Goal: Transaction & Acquisition: Purchase product/service

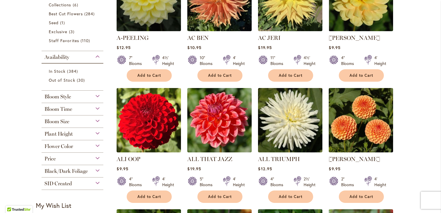
scroll to position [179, 0]
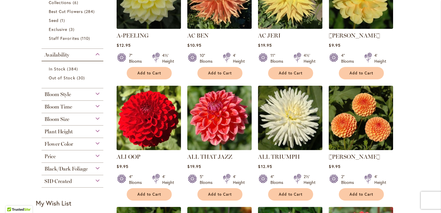
click at [95, 142] on div "Flower Color" at bounding box center [73, 142] width 62 height 9
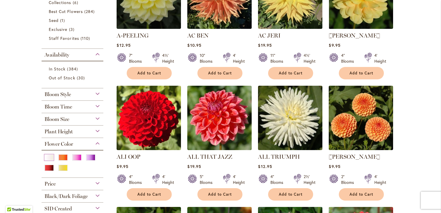
click at [47, 157] on div "White/Cream" at bounding box center [48, 157] width 9 height 6
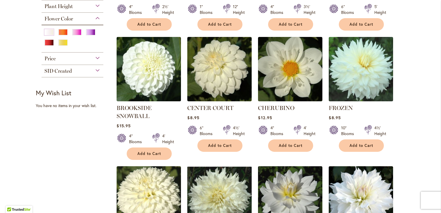
scroll to position [204, 0]
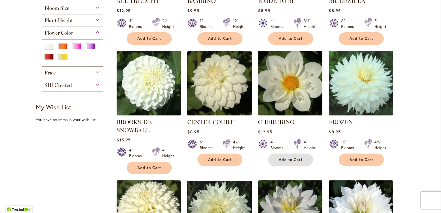
click at [285, 159] on span "Add to Cart" at bounding box center [290, 159] width 24 height 5
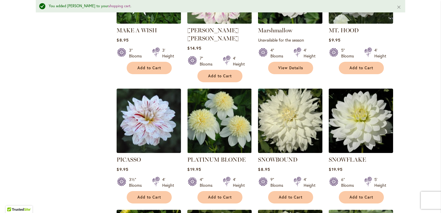
scroll to position [709, 0]
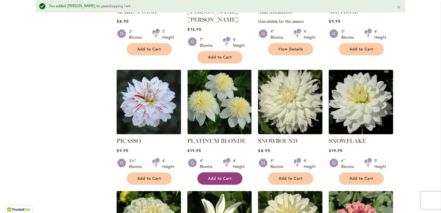
click at [225, 176] on span "Add to Cart" at bounding box center [220, 178] width 24 height 5
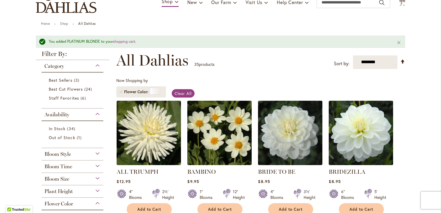
scroll to position [0, 0]
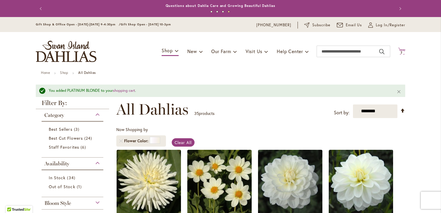
click at [400, 52] on span "2" at bounding box center [401, 52] width 2 height 4
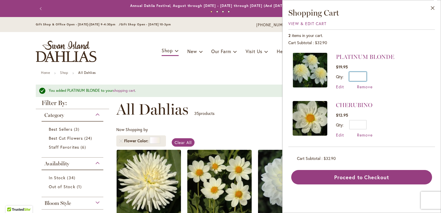
click at [359, 77] on input "*" at bounding box center [357, 76] width 17 height 9
click at [364, 75] on input "*" at bounding box center [357, 76] width 17 height 9
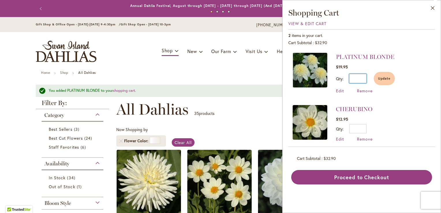
type input "*"
click at [391, 115] on li "CHERUBINO $12.95 Qty * Update Edit Remove" at bounding box center [361, 123] width 138 height 48
click at [364, 138] on span "Remove" at bounding box center [365, 138] width 16 height 5
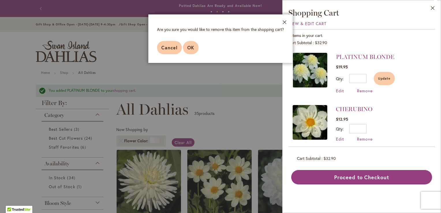
click at [191, 47] on span "OK" at bounding box center [190, 47] width 7 height 6
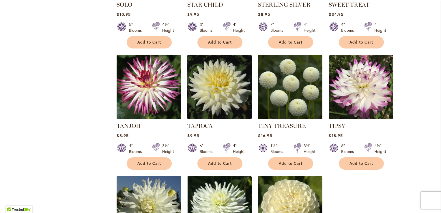
scroll to position [980, 0]
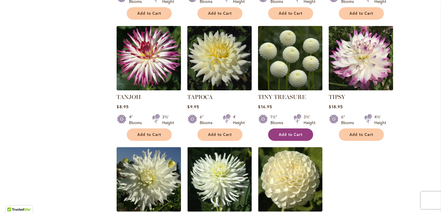
click at [285, 132] on span "Add to Cart" at bounding box center [290, 134] width 24 height 5
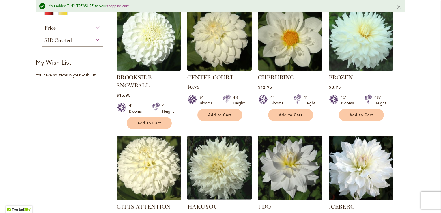
scroll to position [274, 0]
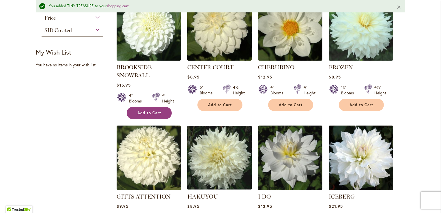
click at [153, 115] on button "Add to Cart" at bounding box center [149, 113] width 45 height 12
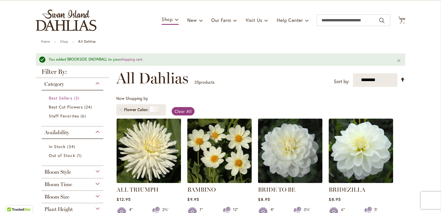
scroll to position [29, 0]
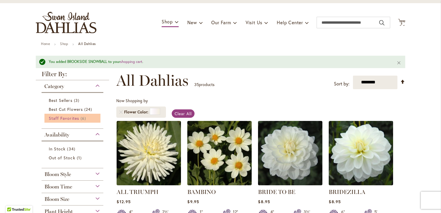
click at [63, 118] on span "Staff Favorites" at bounding box center [64, 117] width 30 height 5
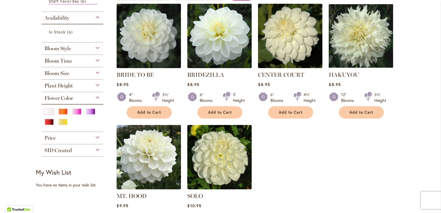
scroll to position [118, 0]
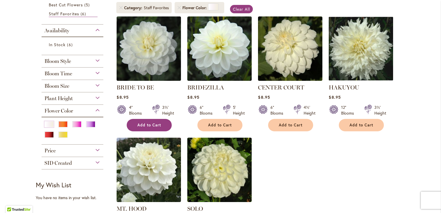
click at [137, 126] on span "Add to Cart" at bounding box center [149, 125] width 24 height 5
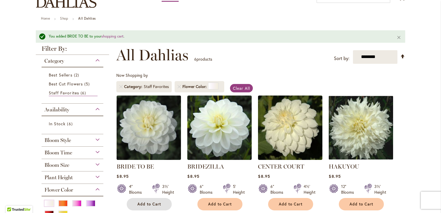
scroll to position [0, 0]
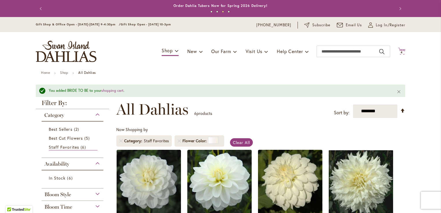
click at [400, 51] on span "4" at bounding box center [401, 52] width 2 height 4
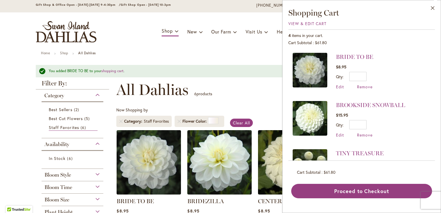
scroll to position [58, 0]
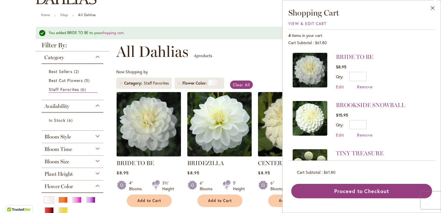
click at [250, 59] on div "**********" at bounding box center [260, 51] width 289 height 17
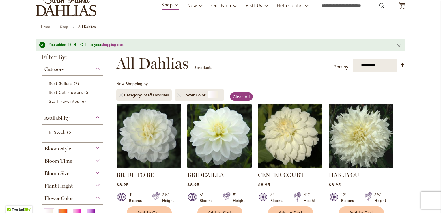
scroll to position [86, 0]
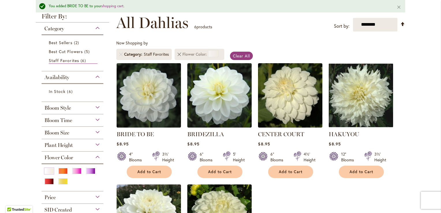
click at [178, 55] on link "Remove Flower Color White/Cream" at bounding box center [178, 53] width 3 height 3
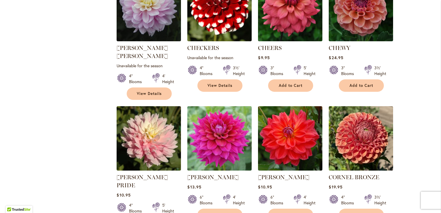
scroll to position [663, 0]
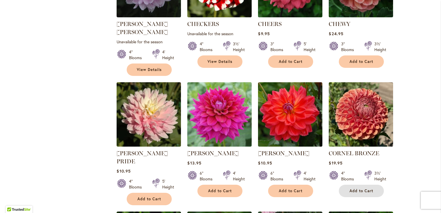
click at [355, 188] on span "Add to Cart" at bounding box center [361, 190] width 24 height 5
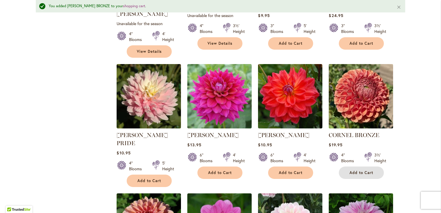
scroll to position [707, 0]
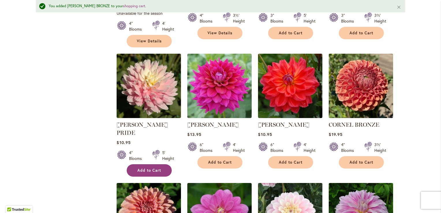
click at [139, 168] on span "Add to Cart" at bounding box center [149, 170] width 24 height 5
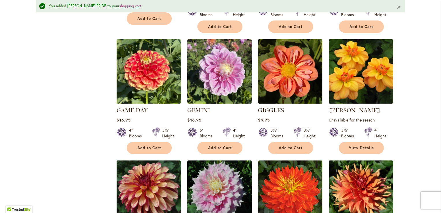
scroll to position [1341, 0]
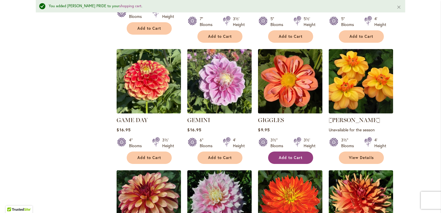
click at [283, 155] on span "Add to Cart" at bounding box center [290, 157] width 24 height 5
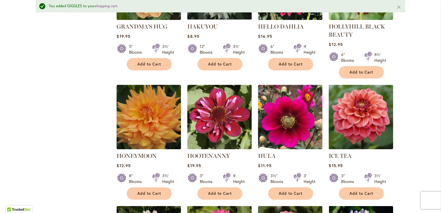
scroll to position [1687, 0]
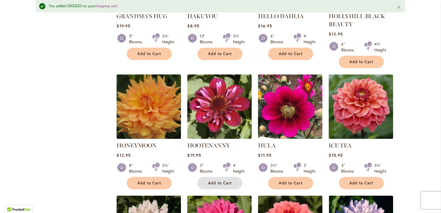
click at [217, 180] on span "Add to Cart" at bounding box center [220, 182] width 24 height 5
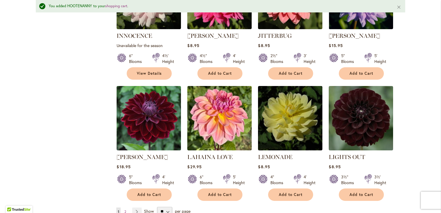
scroll to position [1947, 0]
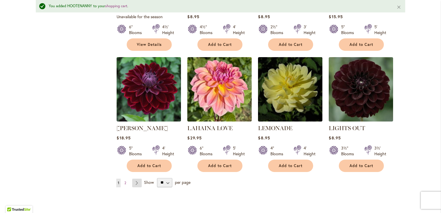
click at [136, 178] on link "Page Next" at bounding box center [137, 182] width 10 height 9
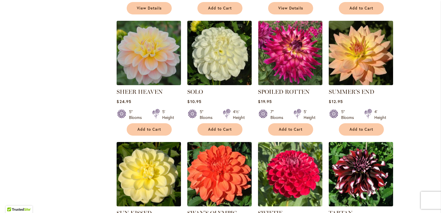
scroll to position [980, 0]
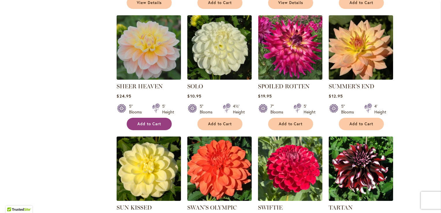
click at [146, 121] on span "Add to Cart" at bounding box center [149, 123] width 24 height 5
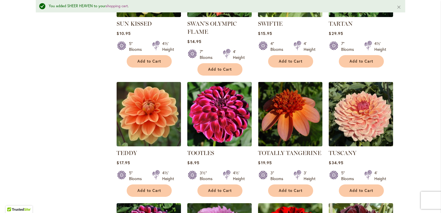
scroll to position [1197, 0]
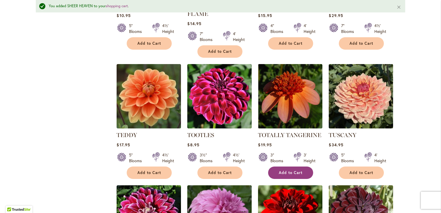
click at [279, 170] on span "Add to Cart" at bounding box center [290, 172] width 24 height 5
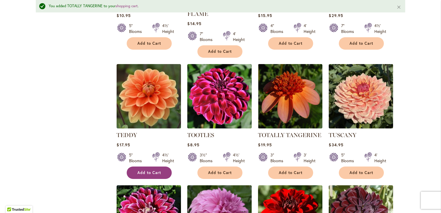
click at [150, 170] on span "Add to Cart" at bounding box center [149, 172] width 24 height 5
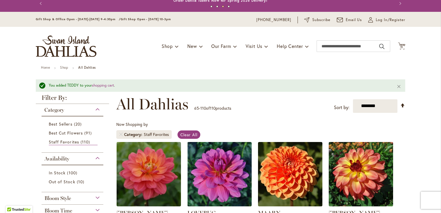
scroll to position [0, 0]
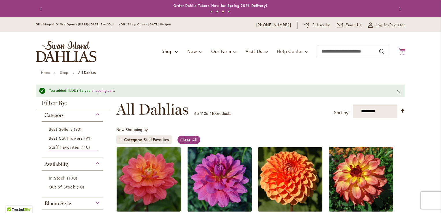
click at [400, 52] on span "11" at bounding box center [401, 52] width 3 height 4
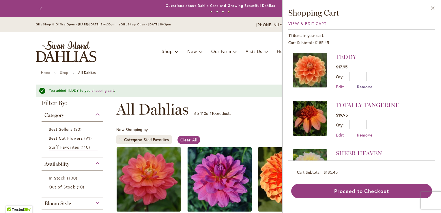
click at [363, 86] on span "Remove" at bounding box center [365, 86] width 16 height 5
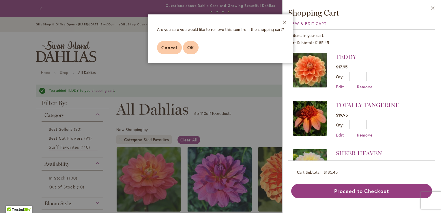
click at [189, 47] on span "OK" at bounding box center [190, 47] width 7 height 6
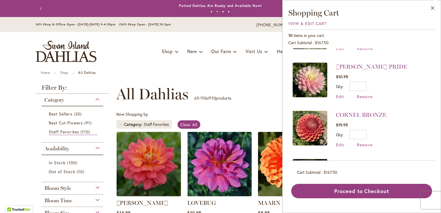
scroll to position [173, 0]
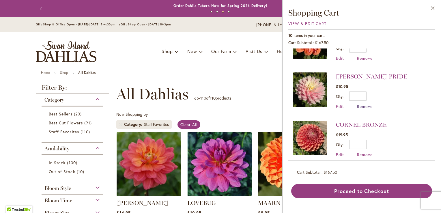
click at [363, 103] on span "Remove" at bounding box center [365, 105] width 16 height 5
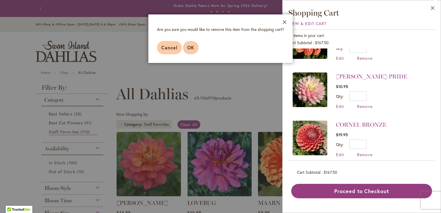
click at [188, 47] on span "OK" at bounding box center [190, 47] width 7 height 6
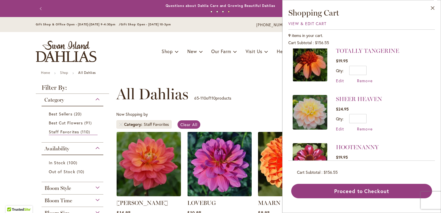
scroll to position [1, 0]
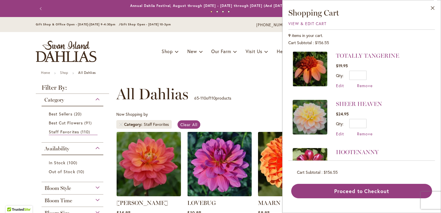
click at [432, 9] on button "Close" at bounding box center [432, 9] width 16 height 18
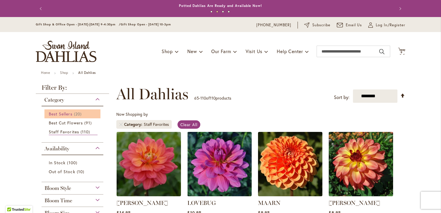
click at [68, 114] on span "Best Sellers" at bounding box center [61, 113] width 24 height 5
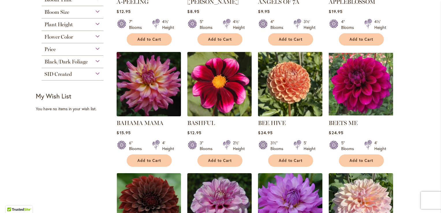
scroll to position [202, 0]
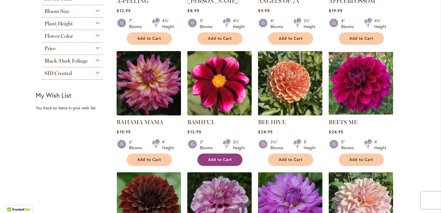
click at [228, 160] on span "Add to Cart" at bounding box center [220, 159] width 24 height 5
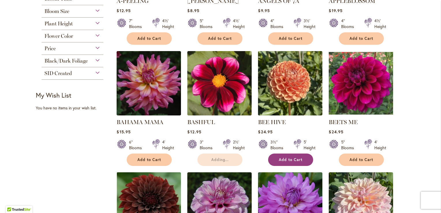
click at [284, 159] on span "Add to Cart" at bounding box center [290, 159] width 24 height 5
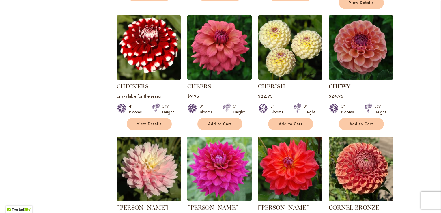
scroll to position [721, 0]
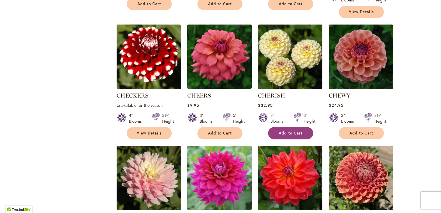
click at [291, 131] on span "Add to Cart" at bounding box center [290, 133] width 24 height 5
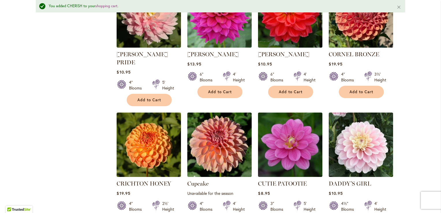
scroll to position [909, 0]
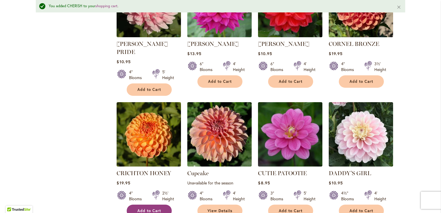
click at [139, 208] on span "Add to Cart" at bounding box center [149, 210] width 24 height 5
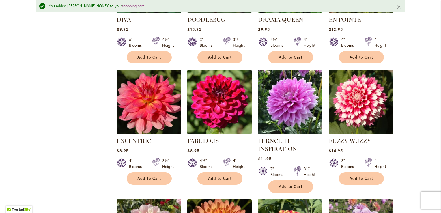
scroll to position [1226, 0]
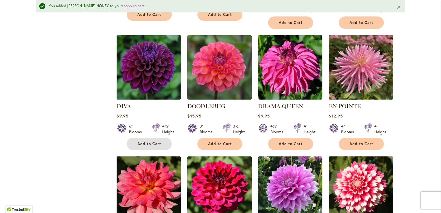
click at [139, 141] on span "Add to Cart" at bounding box center [149, 143] width 24 height 5
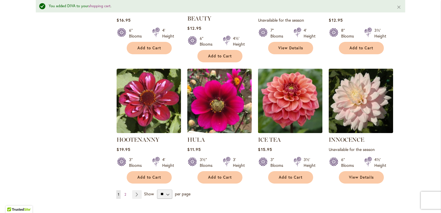
scroll to position [1947, 0]
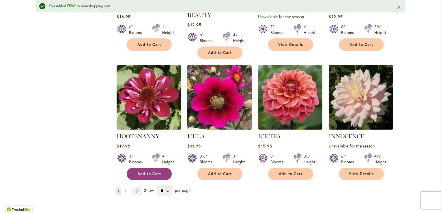
click at [137, 171] on span "Add to Cart" at bounding box center [149, 173] width 24 height 5
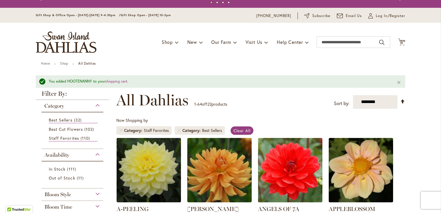
scroll to position [0, 0]
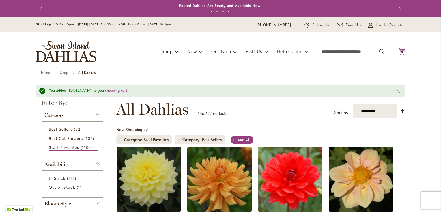
click at [400, 51] on span "15" at bounding box center [401, 52] width 3 height 4
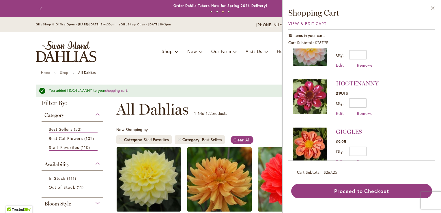
scroll to position [346, 0]
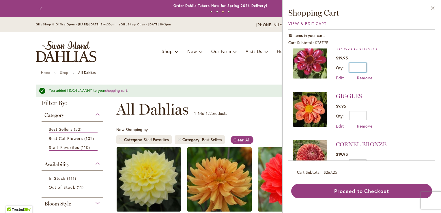
click at [362, 63] on input "*" at bounding box center [357, 67] width 17 height 9
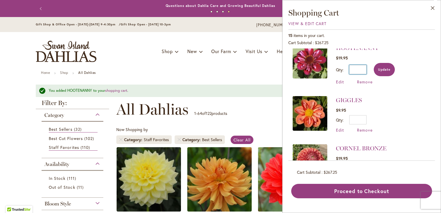
type input "*"
click at [387, 67] on span "Update" at bounding box center [384, 69] width 12 height 4
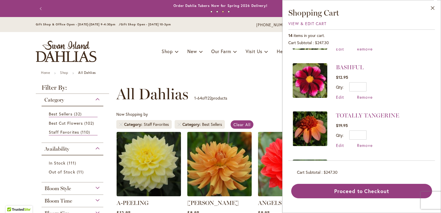
scroll to position [181, 0]
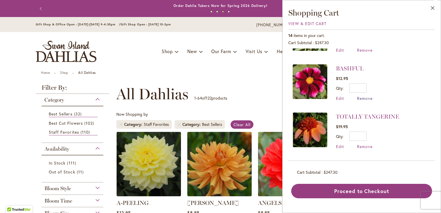
click at [364, 95] on span "Remove" at bounding box center [365, 97] width 16 height 5
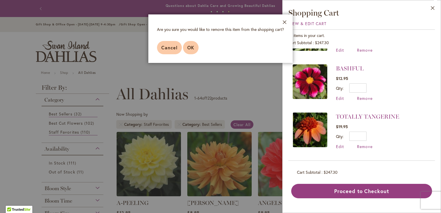
click at [189, 49] on span "OK" at bounding box center [190, 47] width 7 height 6
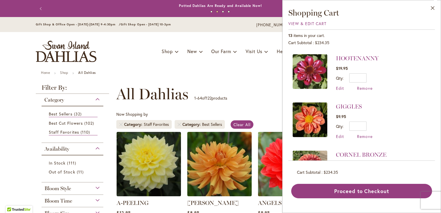
scroll to position [288, 0]
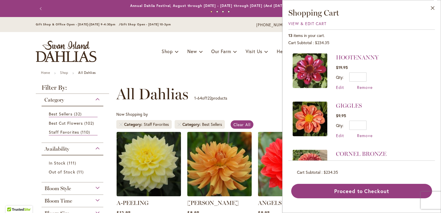
click at [135, 66] on div "Toggle Nav Shop Dahlia Tubers Collections Fresh Cut Dahlias Gardening Supplies …" at bounding box center [220, 51] width 381 height 39
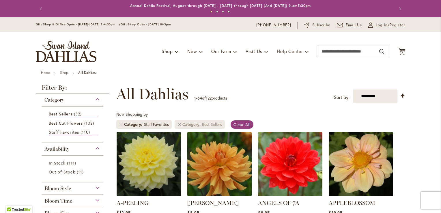
click at [178, 124] on link "Remove Category Best Sellers" at bounding box center [178, 124] width 3 height 3
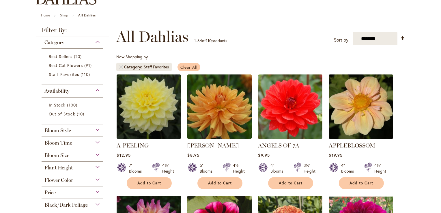
scroll to position [57, 0]
click at [187, 65] on span "Clear All" at bounding box center [188, 66] width 17 height 5
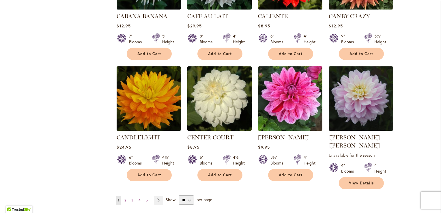
scroll to position [2018, 0]
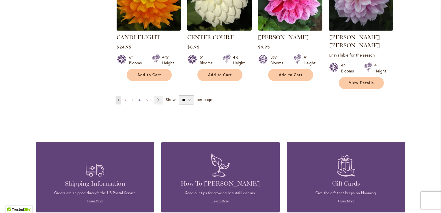
click at [138, 98] on span "4" at bounding box center [139, 100] width 2 height 4
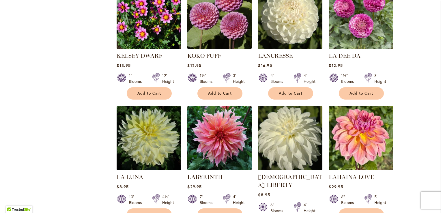
scroll to position [894, 0]
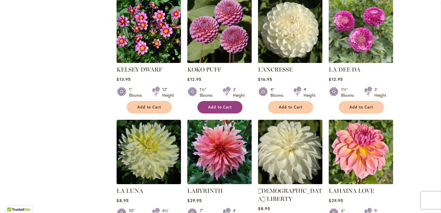
click at [217, 101] on button "Add to Cart" at bounding box center [219, 107] width 45 height 12
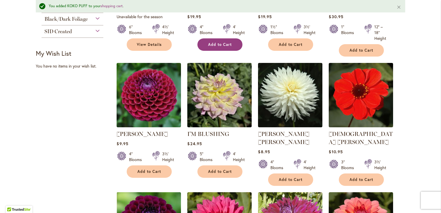
scroll to position [246, 0]
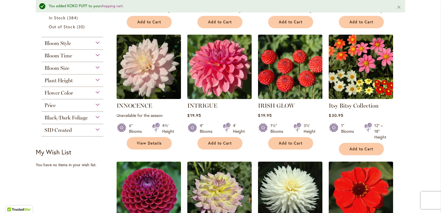
click at [65, 93] on span "Flower Color" at bounding box center [58, 93] width 29 height 6
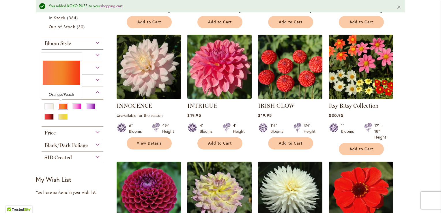
click at [59, 106] on div "Orange/Peach" at bounding box center [62, 106] width 9 height 6
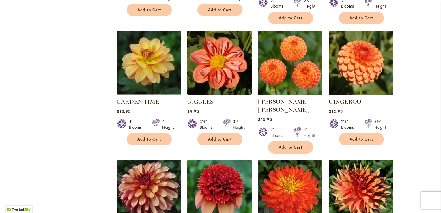
scroll to position [1326, 0]
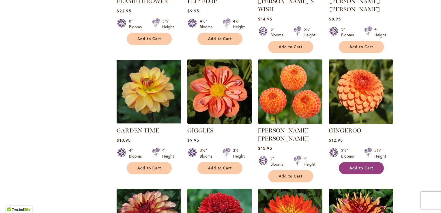
click at [352, 165] on span "Add to Cart" at bounding box center [361, 167] width 24 height 5
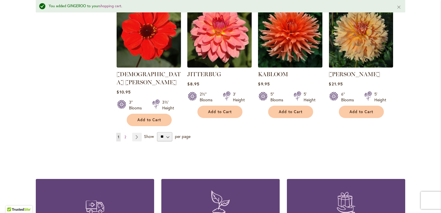
scroll to position [2033, 0]
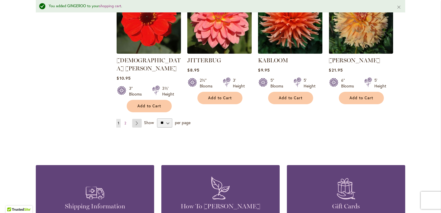
click at [137, 119] on link "Page Next" at bounding box center [137, 123] width 10 height 9
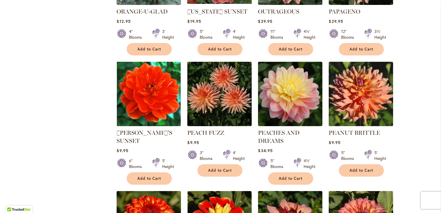
scroll to position [836, 0]
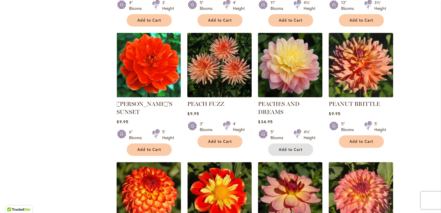
click at [283, 147] on span "Add to Cart" at bounding box center [290, 149] width 24 height 5
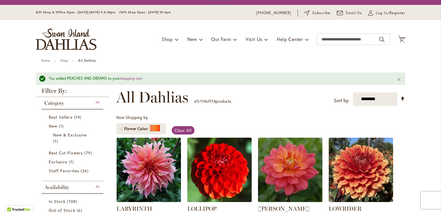
scroll to position [0, 0]
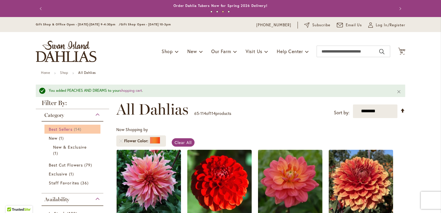
click at [57, 129] on span "Best Sellers" at bounding box center [61, 128] width 24 height 5
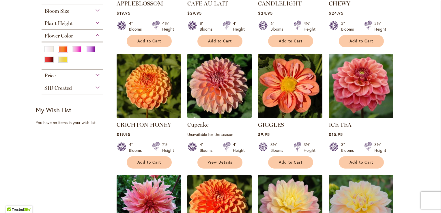
scroll to position [231, 0]
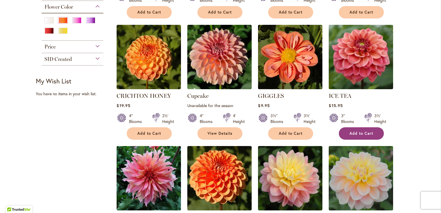
click at [349, 133] on span "Add to Cart" at bounding box center [361, 133] width 24 height 5
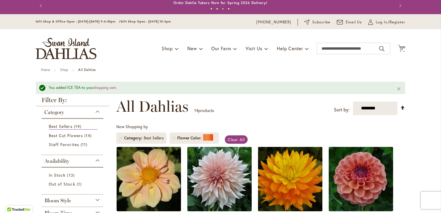
scroll to position [0, 0]
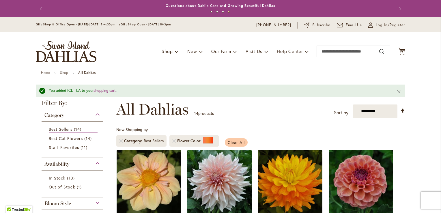
click at [236, 142] on span "Clear All" at bounding box center [235, 142] width 17 height 5
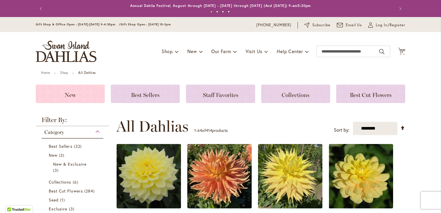
click at [85, 95] on h3 "New" at bounding box center [70, 94] width 55 height 6
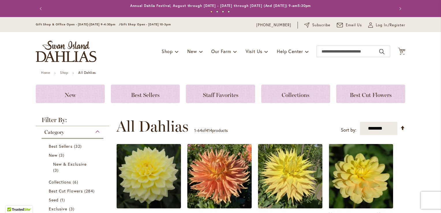
click at [378, 97] on span "Best Cut Flowers" at bounding box center [370, 94] width 42 height 7
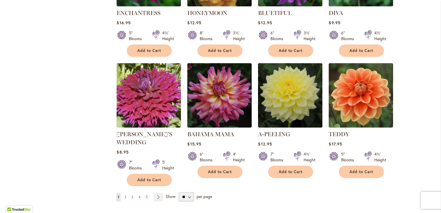
scroll to position [432, 0]
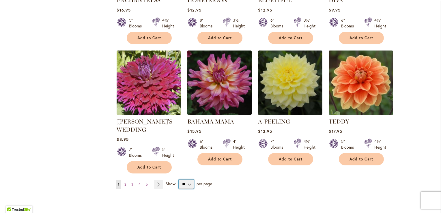
click at [186, 182] on select "** ** ** **" at bounding box center [185, 183] width 15 height 9
select select "**"
click at [178, 179] on select "** ** ** **" at bounding box center [185, 183] width 15 height 9
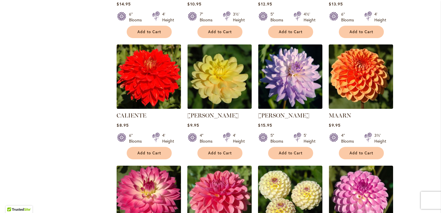
scroll to position [951, 0]
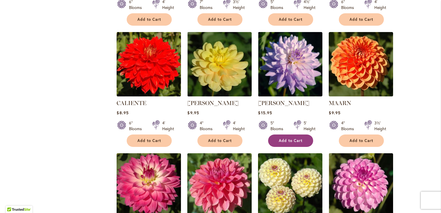
click at [283, 138] on span "Add to Cart" at bounding box center [290, 140] width 24 height 5
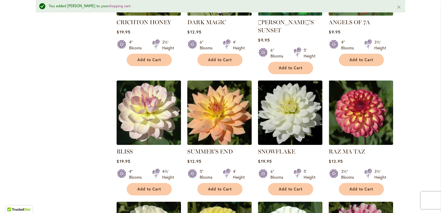
scroll to position [1687, 0]
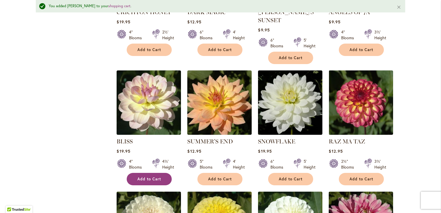
click at [143, 176] on span "Add to Cart" at bounding box center [149, 178] width 24 height 5
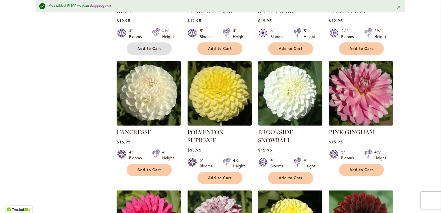
scroll to position [1802, 0]
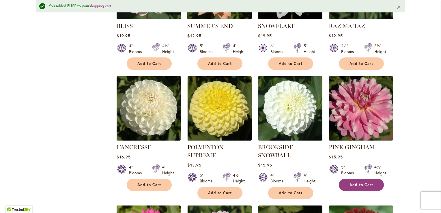
click at [357, 182] on span "Add to Cart" at bounding box center [361, 184] width 24 height 5
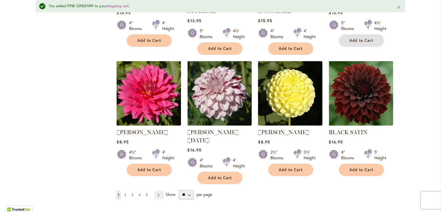
scroll to position [1975, 0]
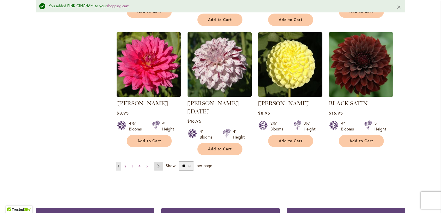
click at [158, 162] on link "Page Next" at bounding box center [159, 166] width 10 height 9
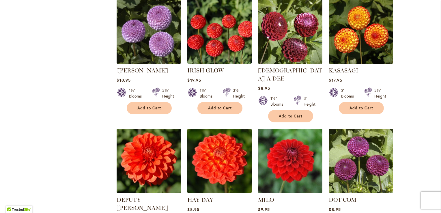
scroll to position [1124, 0]
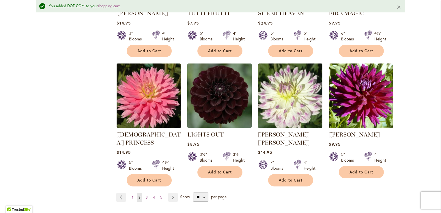
scroll to position [1947, 0]
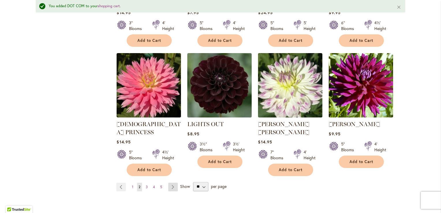
click at [171, 182] on link "Page Next" at bounding box center [173, 186] width 10 height 9
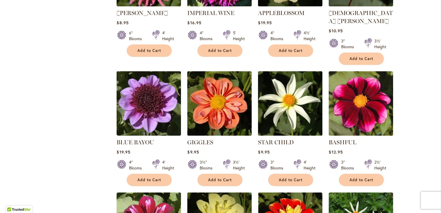
scroll to position [836, 0]
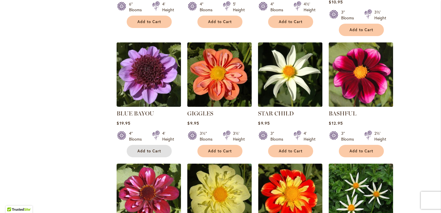
click at [142, 148] on span "Add to Cart" at bounding box center [149, 150] width 24 height 5
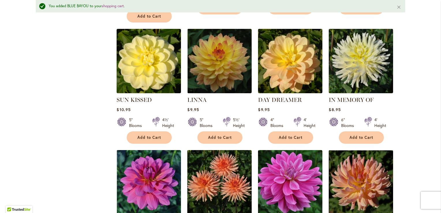
scroll to position [1903, 0]
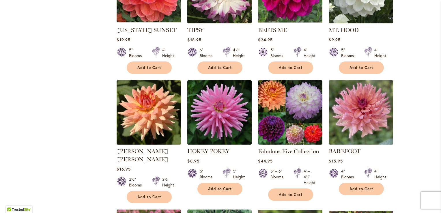
scroll to position [1038, 0]
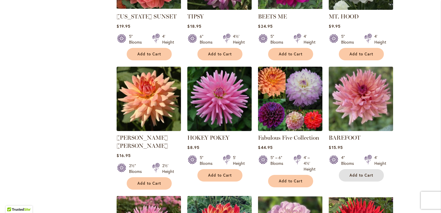
click at [354, 173] on span "Add to Cart" at bounding box center [361, 175] width 24 height 5
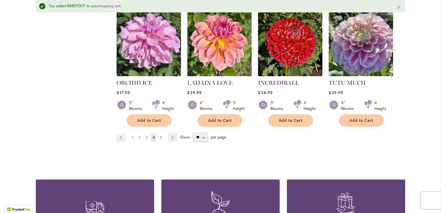
scroll to position [2004, 0]
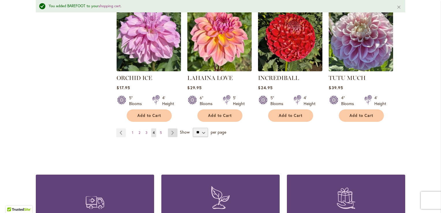
click at [172, 128] on link "Page Next" at bounding box center [173, 132] width 10 height 9
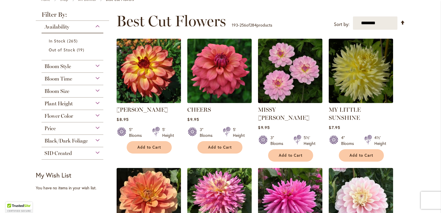
scroll to position [86, 0]
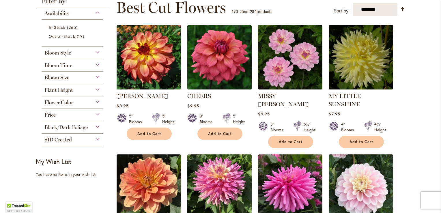
click at [95, 64] on div "Bloom Time" at bounding box center [73, 63] width 62 height 9
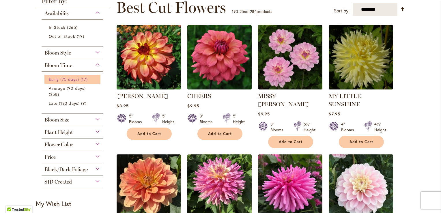
click at [85, 77] on span "17 items" at bounding box center [84, 79] width 9 height 6
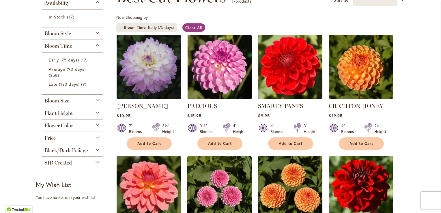
scroll to position [144, 0]
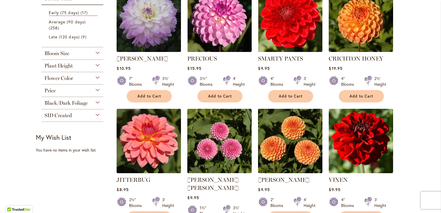
click at [82, 103] on span "Black/Dark Foliage" at bounding box center [65, 103] width 43 height 6
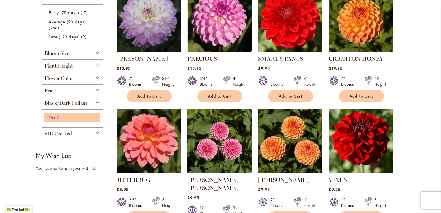
click at [52, 118] on span "Yes" at bounding box center [52, 116] width 7 height 5
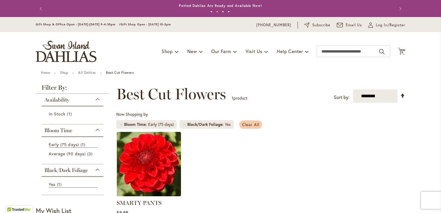
click at [248, 123] on span "Clear All" at bounding box center [250, 124] width 17 height 5
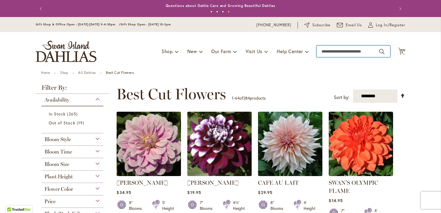
click at [325, 52] on input "Search" at bounding box center [353, 52] width 74 height 12
type input "****"
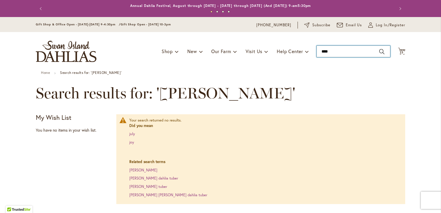
click at [327, 51] on input "****" at bounding box center [353, 52] width 74 height 12
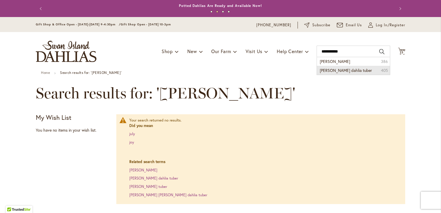
click at [340, 69] on span "[PERSON_NAME] dahlia tuber" at bounding box center [345, 69] width 52 height 5
type input "**********"
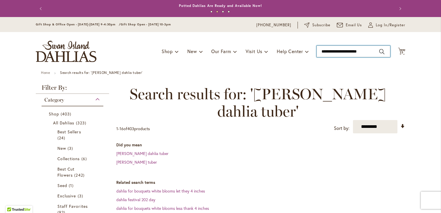
click at [369, 51] on input "**********" at bounding box center [353, 52] width 74 height 12
type input "*"
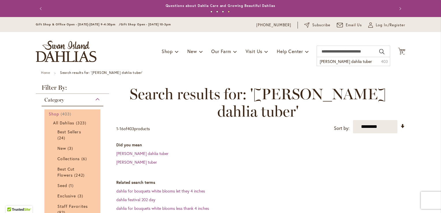
click at [61, 112] on span "403 items" at bounding box center [67, 114] width 12 height 6
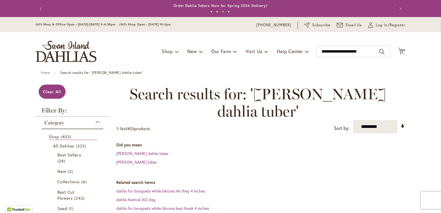
click at [63, 52] on img "store logo" at bounding box center [66, 51] width 61 height 21
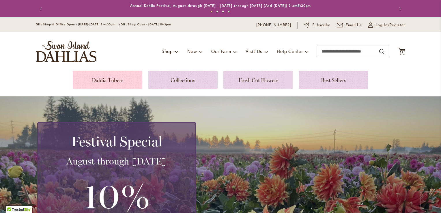
click at [95, 77] on link at bounding box center [107, 80] width 69 height 18
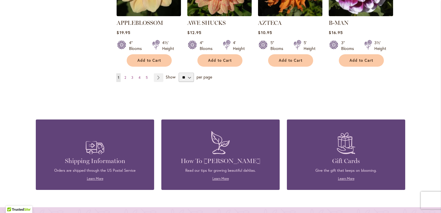
scroll to position [577, 0]
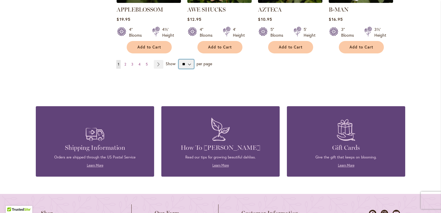
click at [186, 59] on select "** ** ** **" at bounding box center [185, 63] width 15 height 9
select select "**"
click at [178, 59] on select "** ** ** **" at bounding box center [185, 63] width 15 height 9
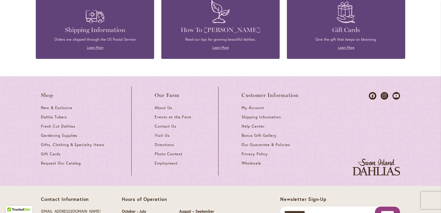
scroll to position [2056, 0]
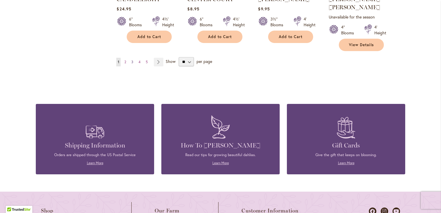
click at [131, 60] on span "3" at bounding box center [132, 62] width 2 height 4
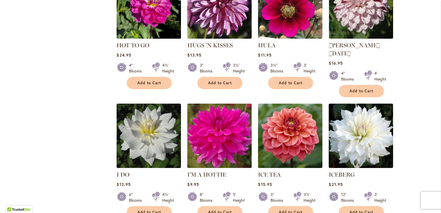
scroll to position [1932, 0]
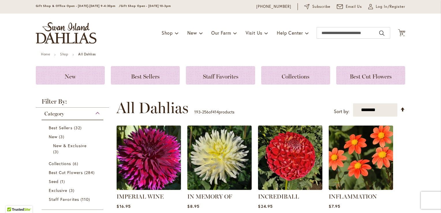
scroll to position [29, 0]
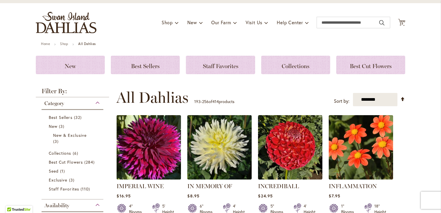
click at [158, 99] on span "All Dahlias" at bounding box center [152, 97] width 72 height 17
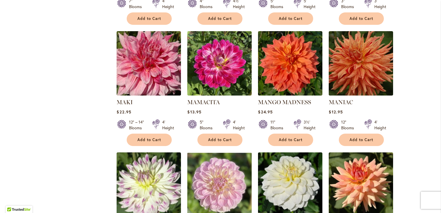
scroll to position [1960, 0]
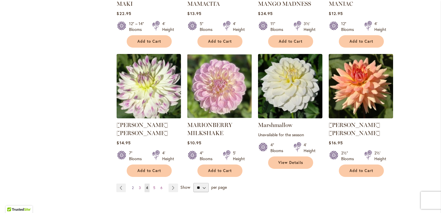
click at [132, 185] on span "2" at bounding box center [133, 187] width 2 height 4
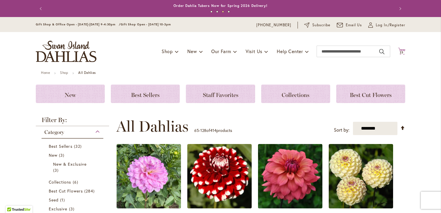
click at [399, 53] on span "23" at bounding box center [401, 52] width 4 height 4
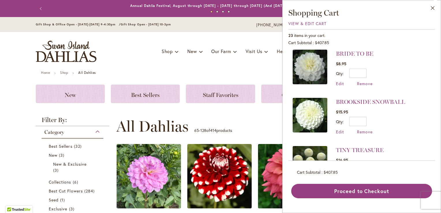
scroll to position [897, 0]
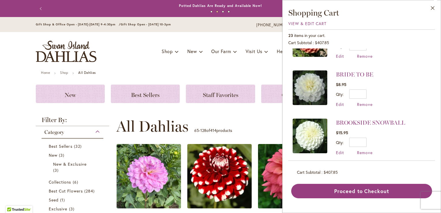
click at [311, 72] on img at bounding box center [309, 87] width 35 height 35
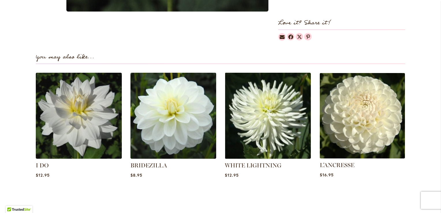
scroll to position [404, 0]
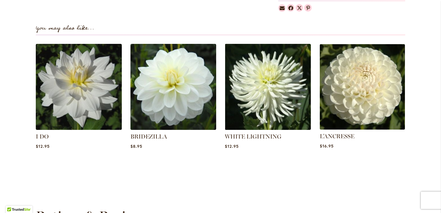
click at [359, 106] on img at bounding box center [361, 86] width 89 height 89
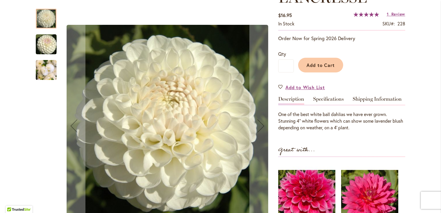
scroll to position [115, 0]
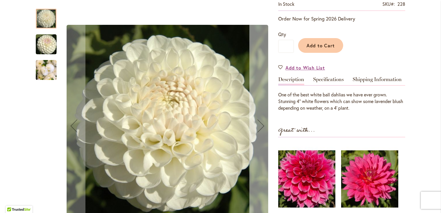
click at [258, 126] on div "Next" at bounding box center [260, 125] width 23 height 23
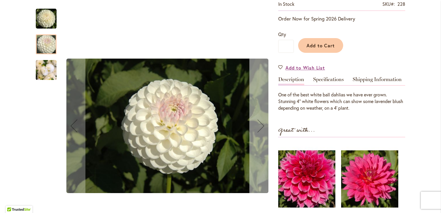
click at [258, 126] on div "Next" at bounding box center [260, 125] width 23 height 23
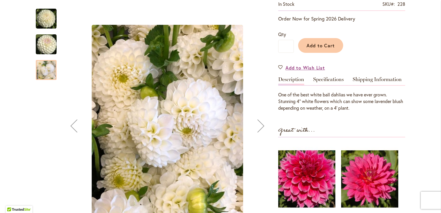
click at [259, 125] on div "Next" at bounding box center [260, 125] width 23 height 23
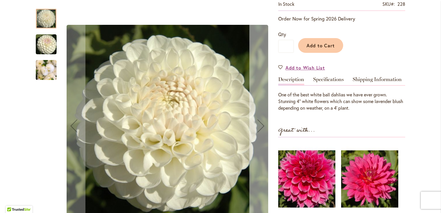
click at [259, 125] on div "Next" at bounding box center [260, 125] width 23 height 23
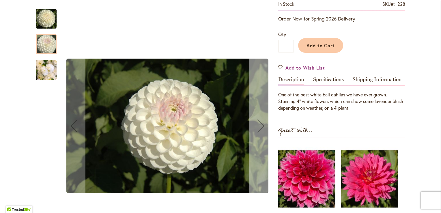
click at [259, 125] on div "Next" at bounding box center [260, 125] width 23 height 23
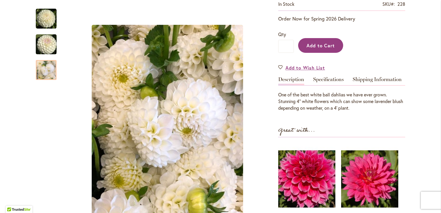
click at [318, 42] on span "Add to Cart" at bounding box center [320, 45] width 29 height 6
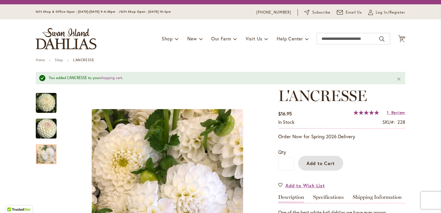
scroll to position [0, 0]
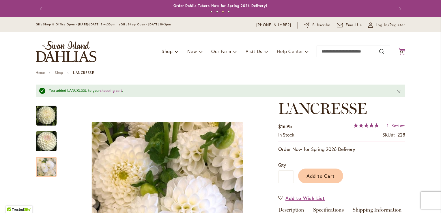
click at [400, 50] on icon "Cart .cls-1 { fill: #231f20; }" at bounding box center [401, 51] width 7 height 7
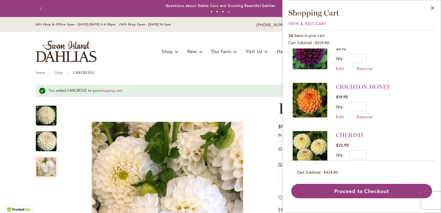
scroll to position [519, 0]
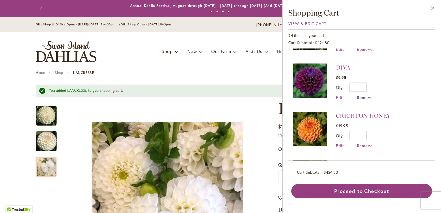
click at [366, 95] on span "Remove" at bounding box center [365, 97] width 16 height 5
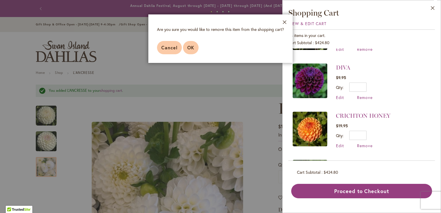
click at [195, 49] on button "OK" at bounding box center [191, 47] width 16 height 13
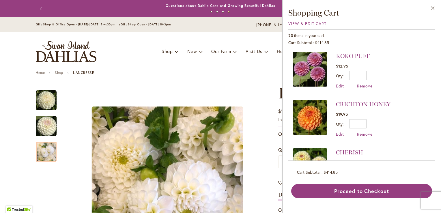
scroll to position [432, 0]
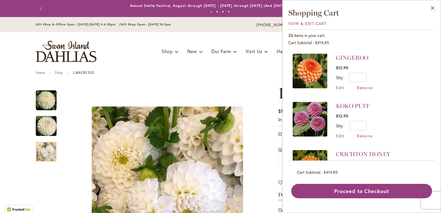
click at [305, 67] on img at bounding box center [309, 71] width 35 height 35
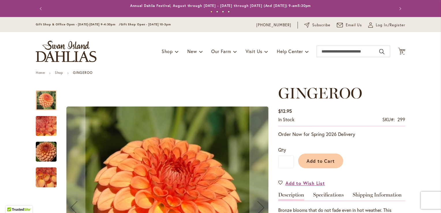
scroll to position [86, 0]
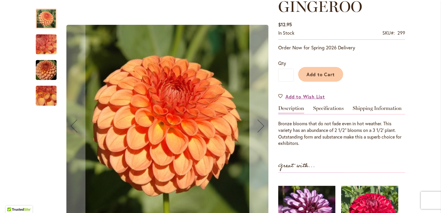
click at [258, 125] on div "Next" at bounding box center [260, 125] width 23 height 23
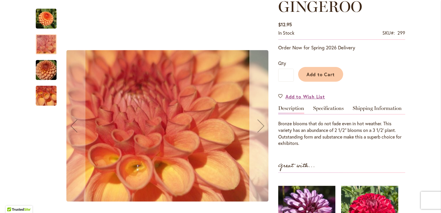
click at [258, 125] on div "Next" at bounding box center [260, 125] width 23 height 23
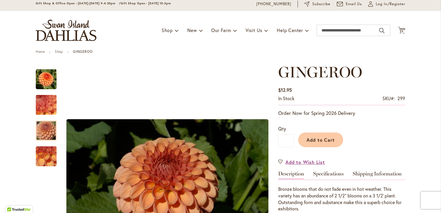
scroll to position [0, 0]
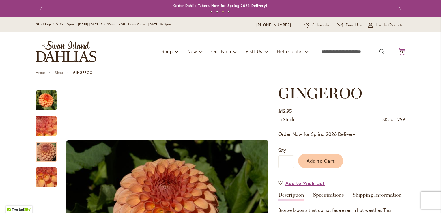
click at [399, 52] on span "23" at bounding box center [401, 52] width 4 height 4
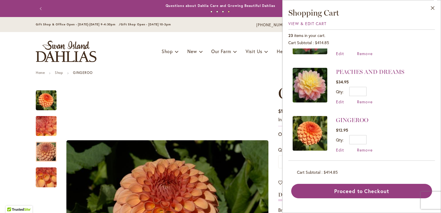
scroll to position [375, 0]
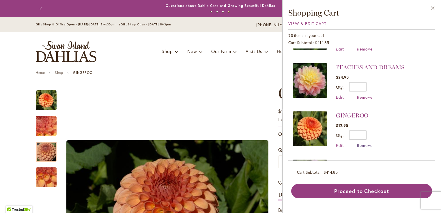
click at [362, 142] on span "Remove" at bounding box center [365, 144] width 16 height 5
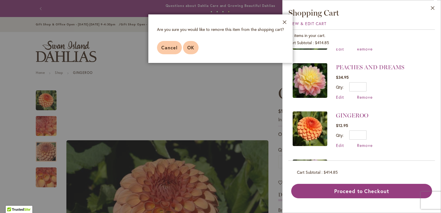
click at [190, 46] on span "OK" at bounding box center [190, 47] width 7 height 6
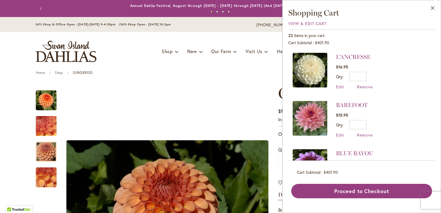
scroll to position [29, 0]
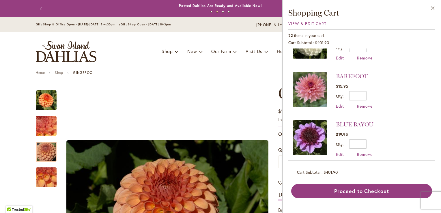
click at [308, 86] on img at bounding box center [309, 89] width 35 height 35
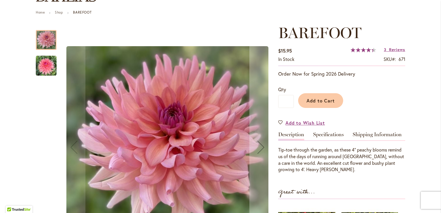
scroll to position [58, 0]
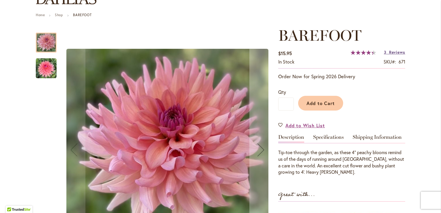
click at [391, 52] on span "Reviews" at bounding box center [397, 51] width 16 height 5
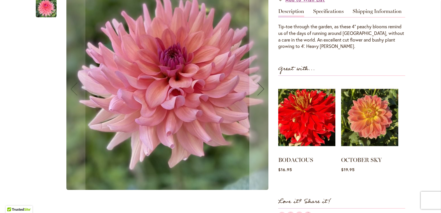
scroll to position [149, 0]
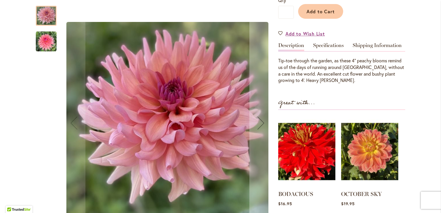
click at [44, 40] on img "BAREFOOT" at bounding box center [46, 41] width 21 height 21
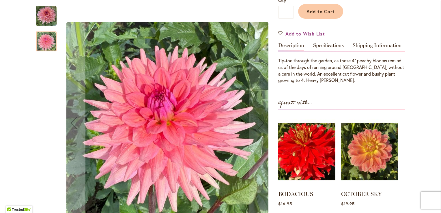
click at [42, 14] on img "BAREFOOT" at bounding box center [46, 15] width 21 height 21
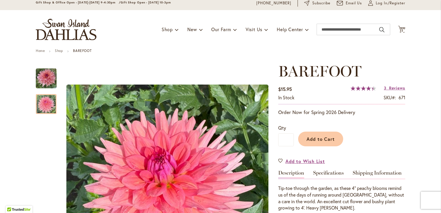
scroll to position [5, 0]
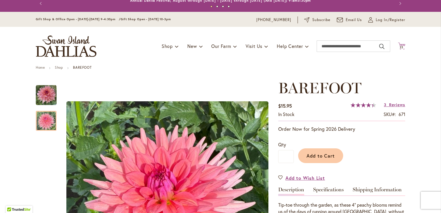
click at [402, 45] on icon at bounding box center [401, 45] width 7 height 7
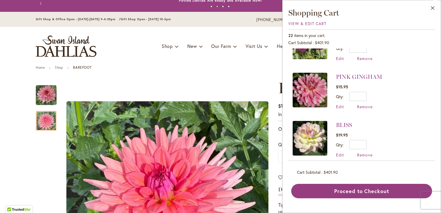
scroll to position [173, 0]
click at [310, 86] on img at bounding box center [309, 89] width 35 height 35
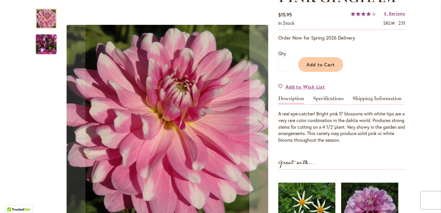
scroll to position [86, 0]
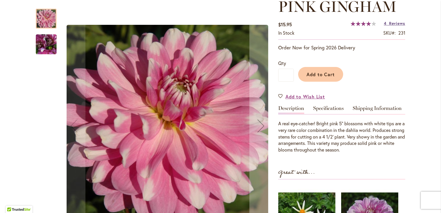
click at [389, 23] on span "Reviews" at bounding box center [397, 22] width 16 height 5
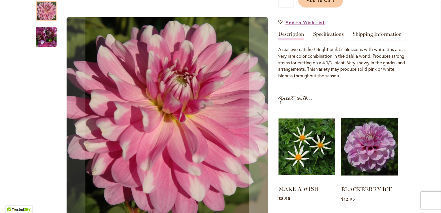
scroll to position [156, 0]
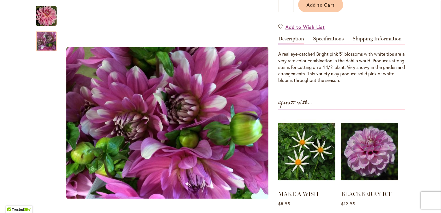
click at [39, 39] on div at bounding box center [46, 41] width 21 height 20
click at [42, 15] on img "PINK GINGHAM" at bounding box center [46, 15] width 21 height 21
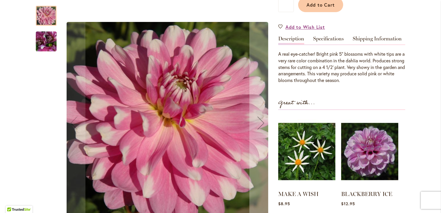
click at [43, 40] on img "PINK GINGHAM" at bounding box center [46, 41] width 42 height 31
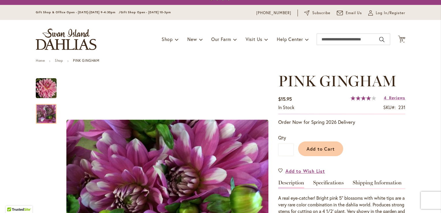
scroll to position [12, 0]
click at [399, 40] on span "22" at bounding box center [401, 41] width 4 height 4
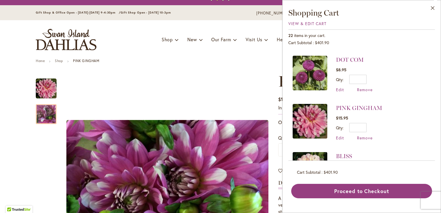
scroll to position [144, 0]
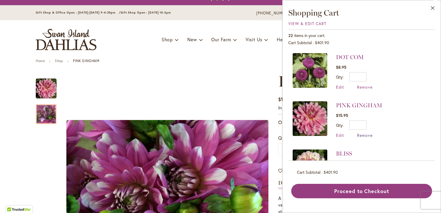
click at [361, 132] on span "Remove" at bounding box center [365, 134] width 16 height 5
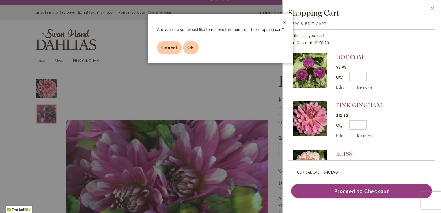
click at [194, 48] on button "OK" at bounding box center [191, 47] width 16 height 13
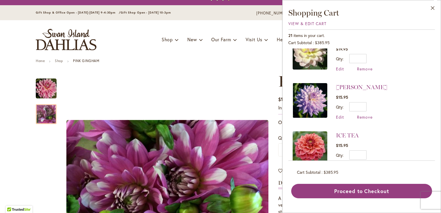
scroll to position [202, 0]
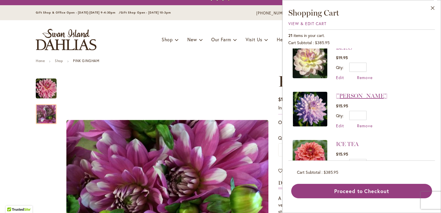
click at [353, 92] on link "[PERSON_NAME]" at bounding box center [361, 95] width 51 height 7
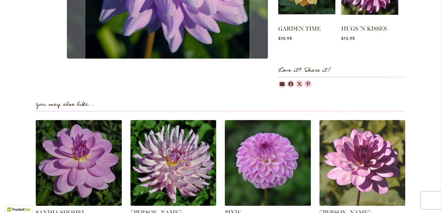
scroll to position [317, 0]
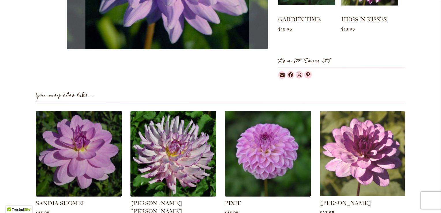
click at [369, 150] on img at bounding box center [361, 153] width 89 height 89
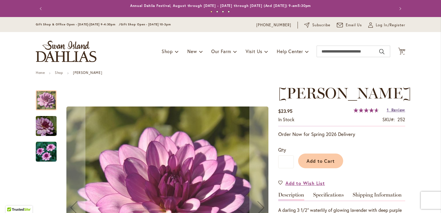
click at [392, 112] on span "Review" at bounding box center [398, 109] width 14 height 5
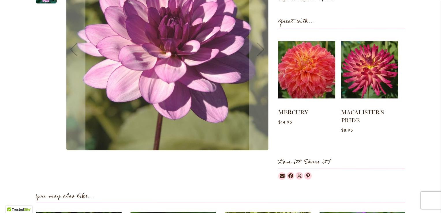
scroll to position [181, 0]
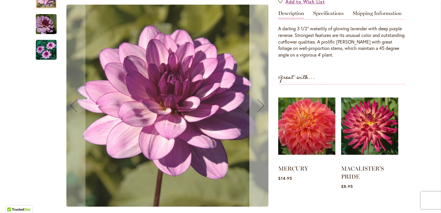
click at [258, 117] on div "Next" at bounding box center [260, 105] width 23 height 23
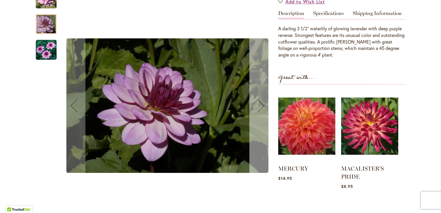
click at [258, 117] on div "Next" at bounding box center [260, 105] width 23 height 23
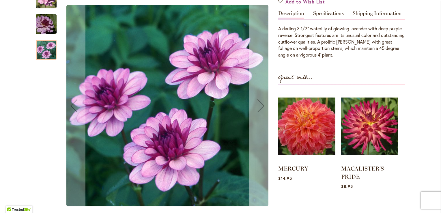
click at [258, 117] on div "Next" at bounding box center [260, 105] width 23 height 23
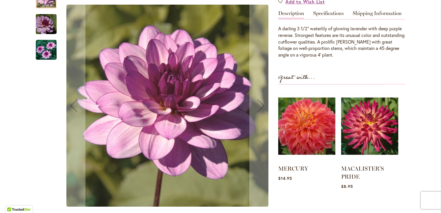
click at [45, 60] on img "LAUREN MICHELE" at bounding box center [46, 49] width 21 height 21
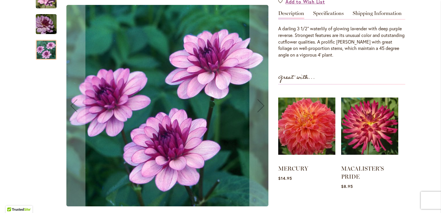
click at [42, 37] on img "LAUREN MICHELE" at bounding box center [46, 24] width 42 height 28
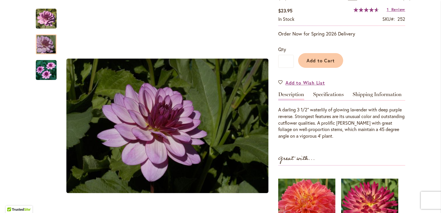
scroll to position [37, 0]
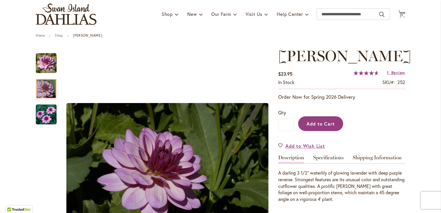
click at [308, 127] on span "Add to Cart" at bounding box center [320, 124] width 29 height 6
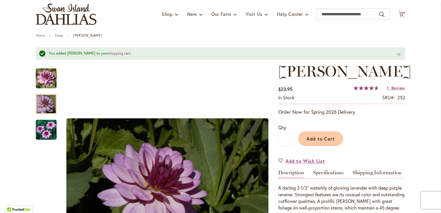
click at [400, 14] on span "22" at bounding box center [401, 15] width 4 height 4
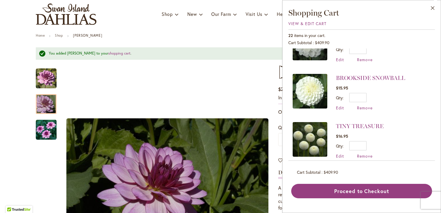
scroll to position [936, 0]
